Goal: Information Seeking & Learning: Learn about a topic

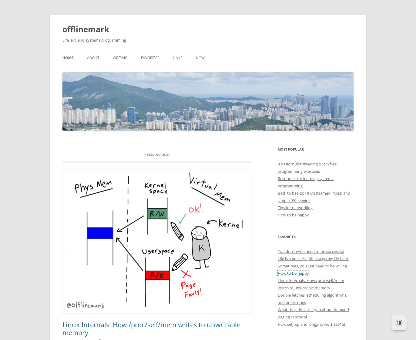
click at [293, 273] on span "How to be happy" at bounding box center [293, 272] width 31 height 5
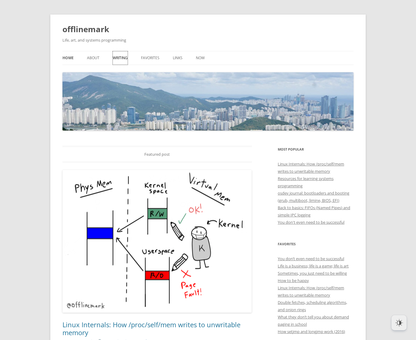
click at [120, 58] on span "Writing" at bounding box center [120, 57] width 15 height 5
